Goal: Obtain resource: Download file/media

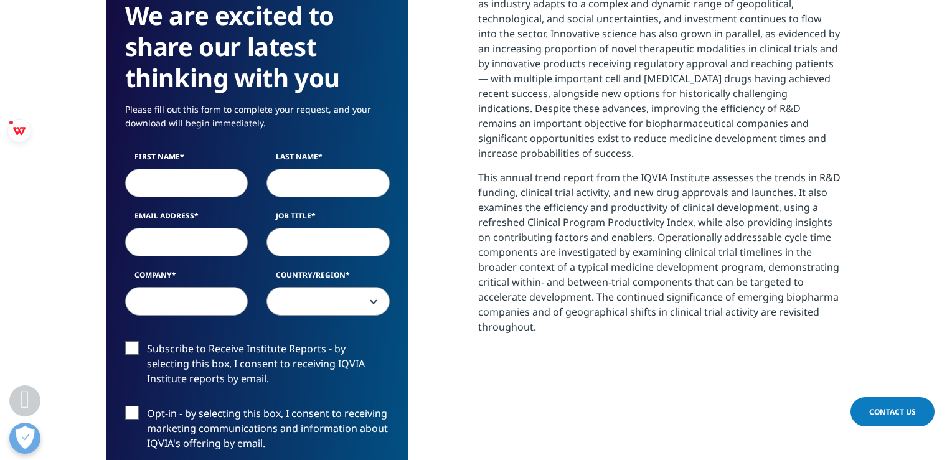
scroll to position [562, 0]
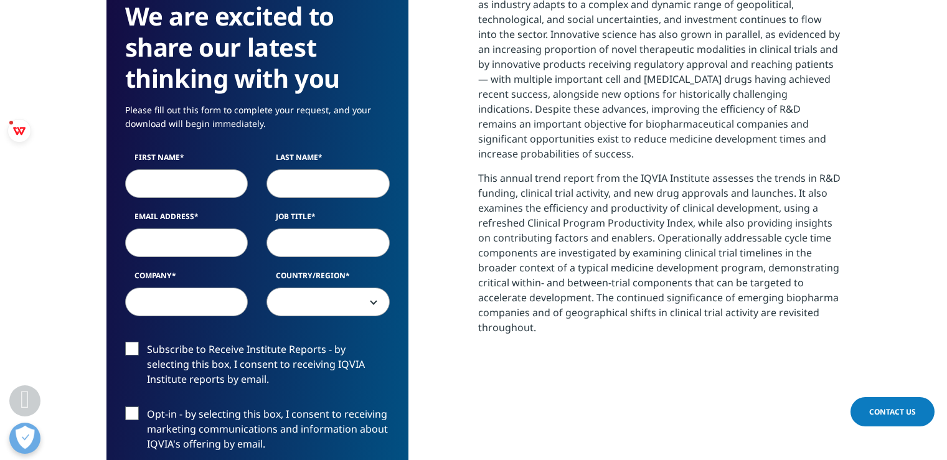
click at [195, 176] on input "First Name" at bounding box center [186, 183] width 123 height 29
click at [372, 311] on span at bounding box center [328, 302] width 122 height 29
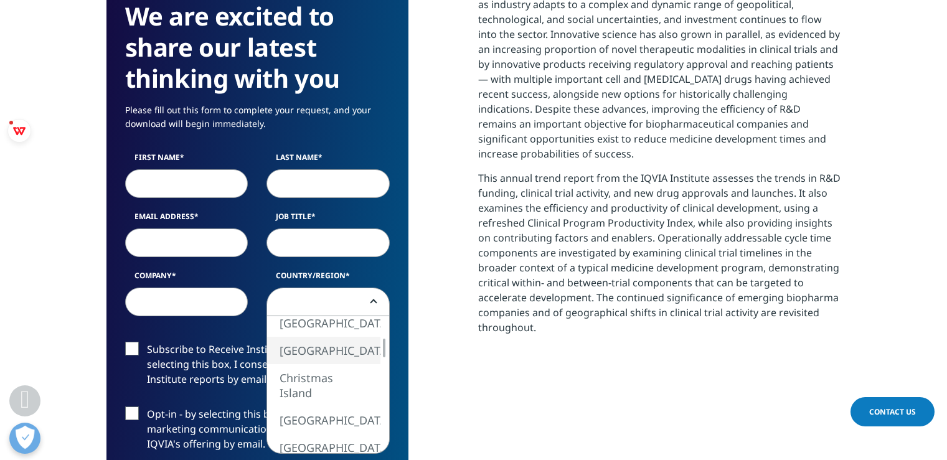
select select "[GEOGRAPHIC_DATA]"
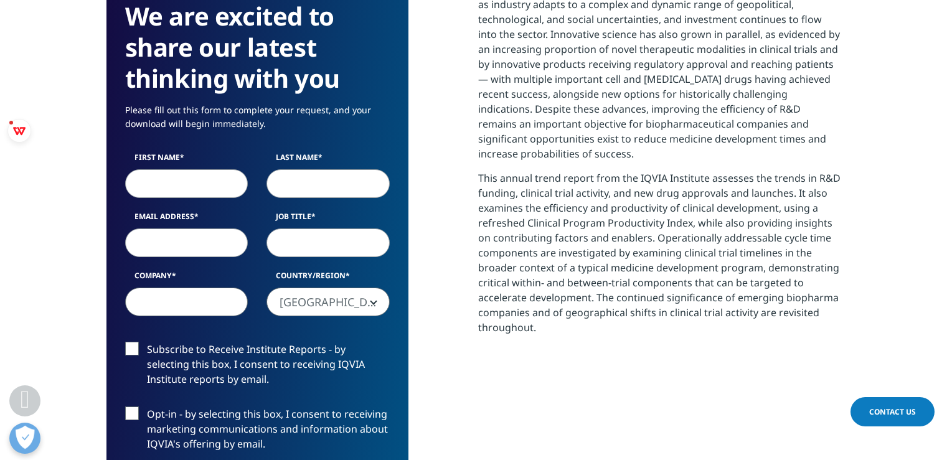
click at [202, 299] on input "Company" at bounding box center [186, 302] width 123 height 29
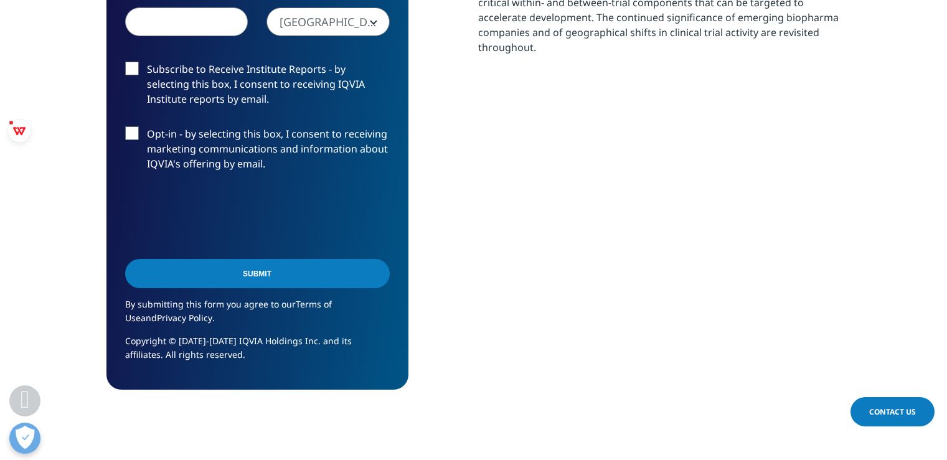
scroll to position [811, 0]
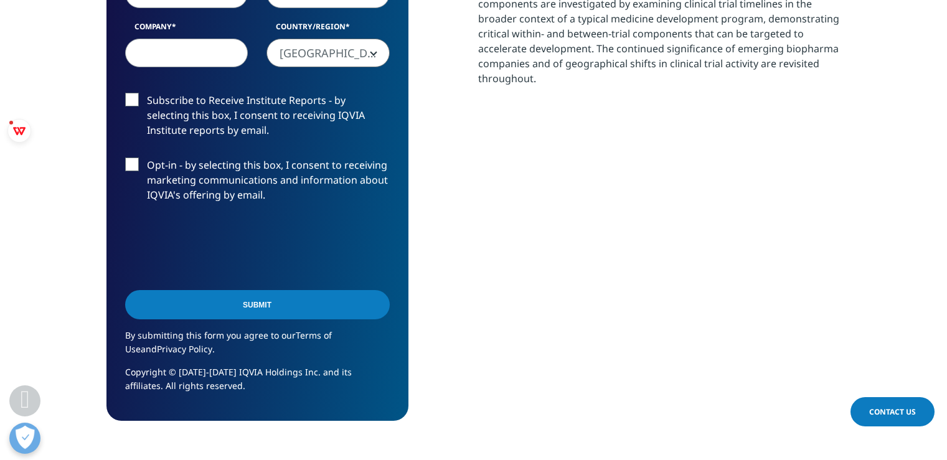
click at [277, 311] on input "Submit" at bounding box center [257, 304] width 265 height 29
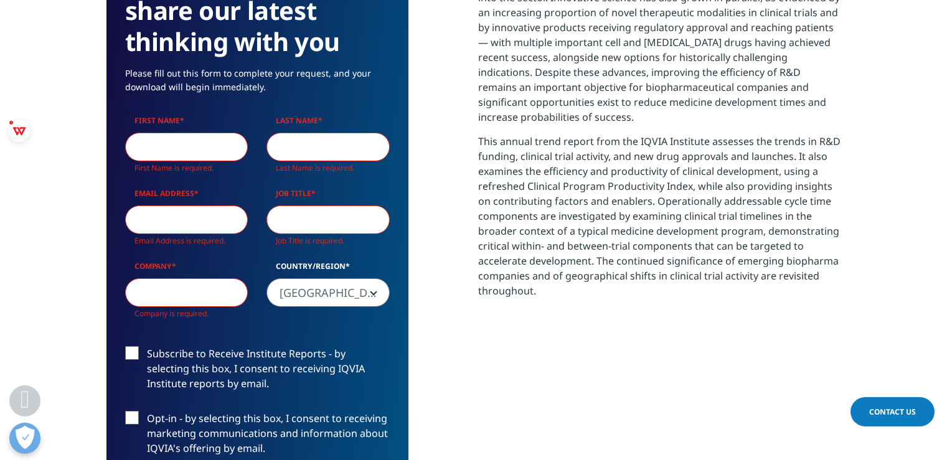
scroll to position [576, 0]
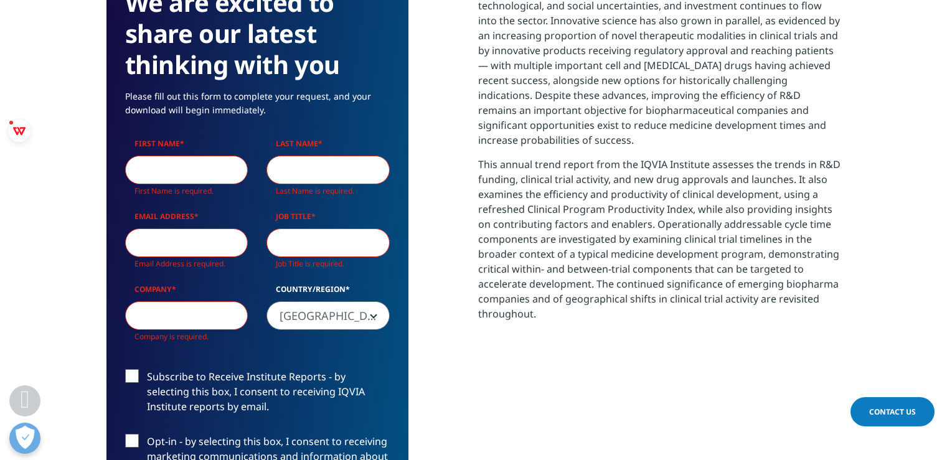
click at [158, 240] on input "Email Address" at bounding box center [186, 242] width 123 height 29
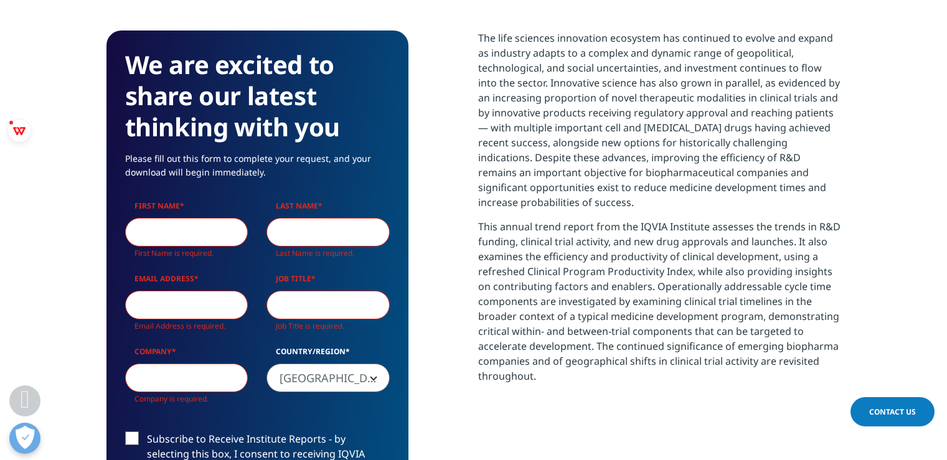
click at [149, 217] on label "First Name" at bounding box center [186, 208] width 123 height 17
click at [149, 218] on input "First Name" at bounding box center [186, 232] width 123 height 29
click at [151, 226] on input "First Name" at bounding box center [186, 232] width 123 height 29
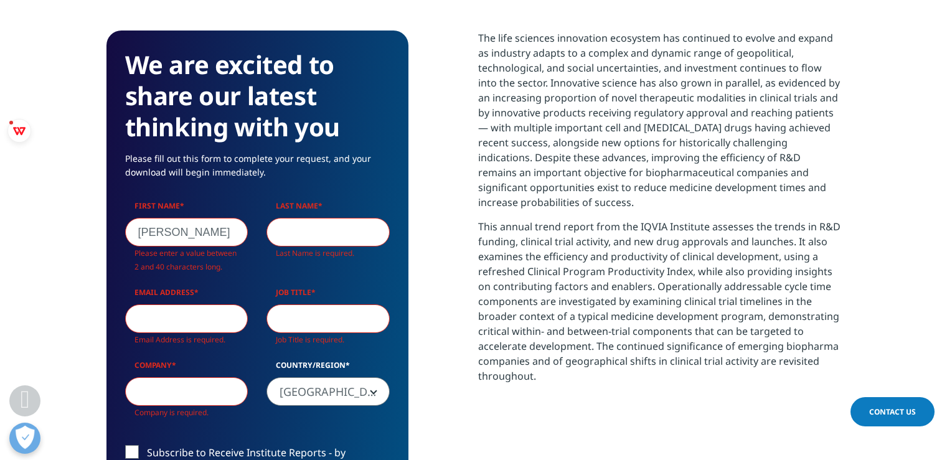
scroll to position [729, 735]
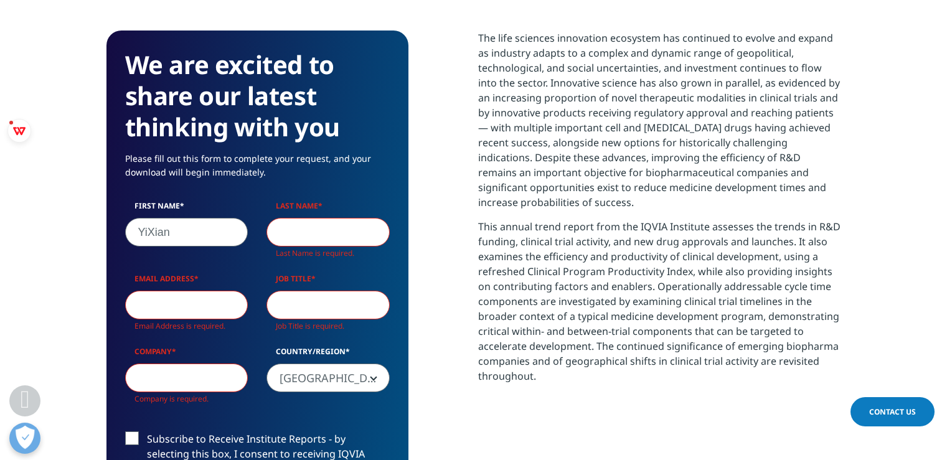
type input "YiXian"
click at [337, 233] on input "Last Name" at bounding box center [327, 232] width 123 height 29
type input "："
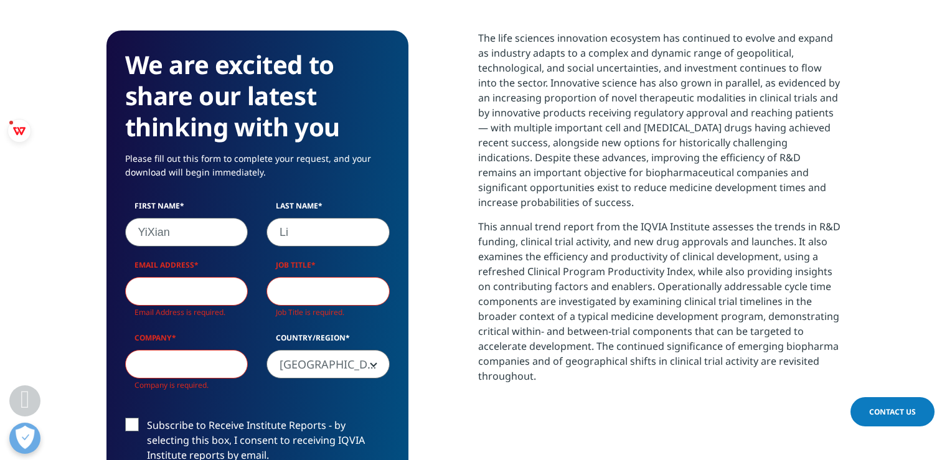
type input "Li"
click at [208, 294] on input "Email Address" at bounding box center [186, 291] width 123 height 29
type input "[EMAIL_ADDRESS][DOMAIN_NAME]"
click at [310, 295] on input "Job Title" at bounding box center [327, 291] width 123 height 29
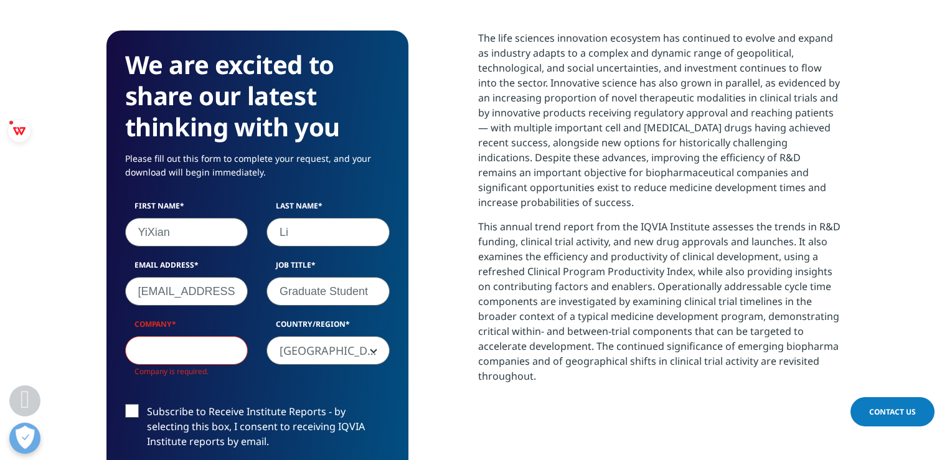
type input "Graduate Student"
click at [163, 349] on input "Company" at bounding box center [186, 350] width 123 height 29
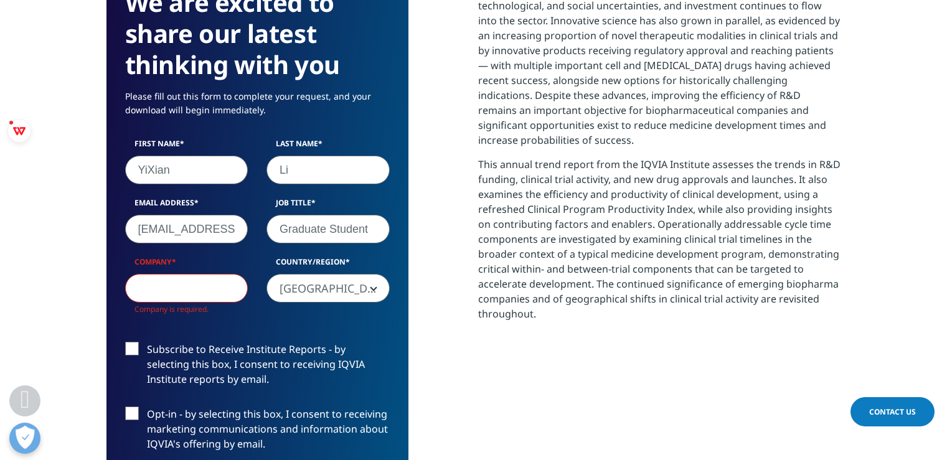
click at [138, 348] on label "Subscribe to Receive Institute Reports - by selecting this box, I consent to re…" at bounding box center [257, 368] width 265 height 52
click at [147, 342] on input "Subscribe to Receive Institute Reports - by selecting this box, I consent to re…" at bounding box center [147, 342] width 0 height 0
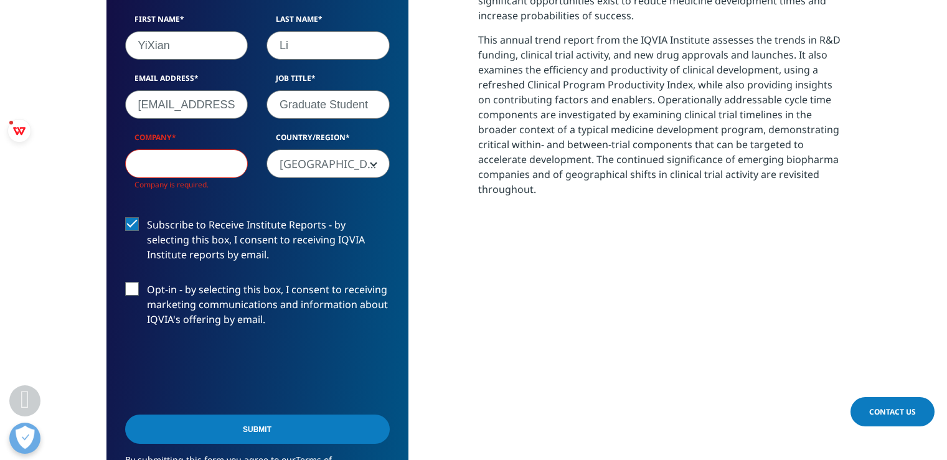
click at [133, 286] on label "Opt-in - by selecting this box, I consent to receiving marketing communications…" at bounding box center [257, 308] width 265 height 52
click at [147, 282] on input "Opt-in - by selecting this box, I consent to receiving marketing communications…" at bounding box center [147, 282] width 0 height 0
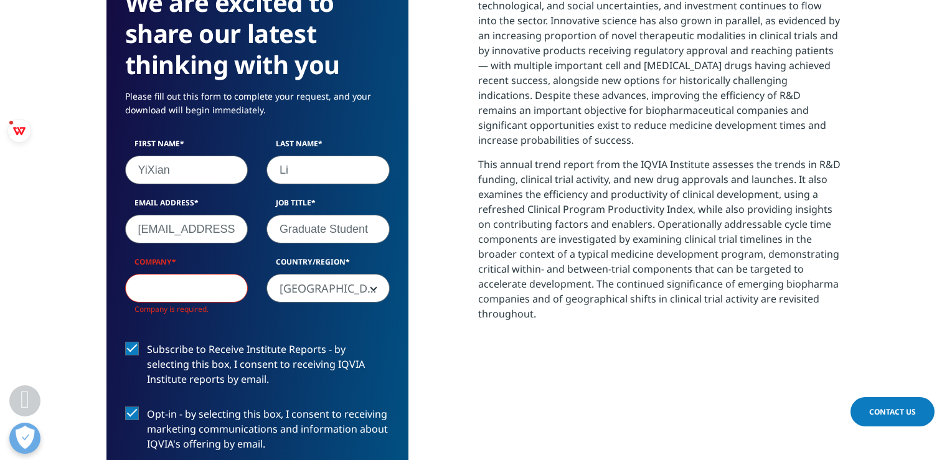
click at [171, 288] on input "Company" at bounding box center [186, 288] width 123 height 29
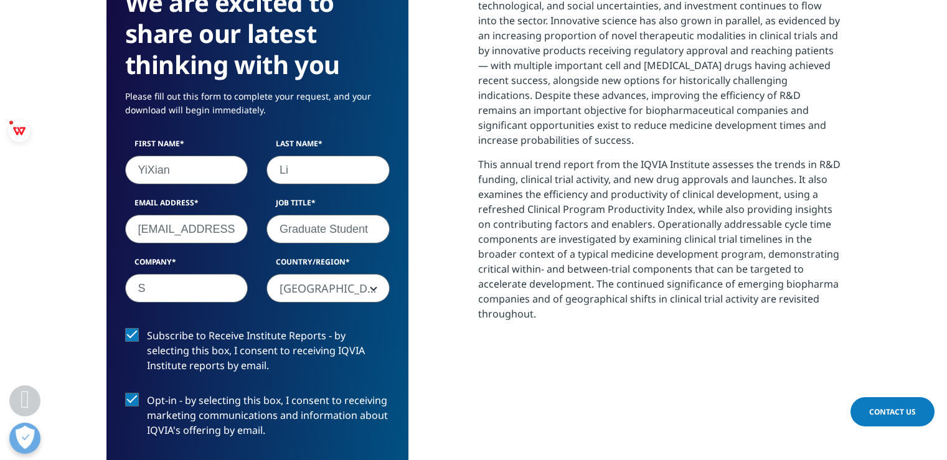
type input "S"
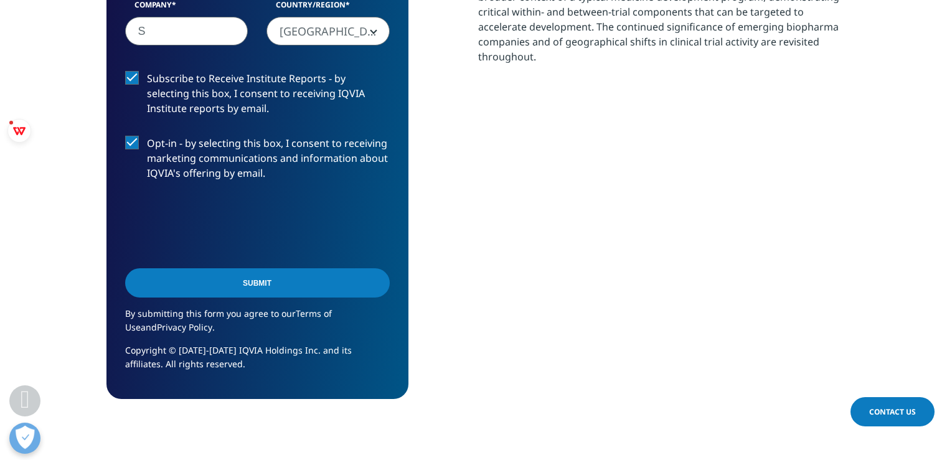
click at [225, 280] on input "Submit" at bounding box center [257, 282] width 265 height 29
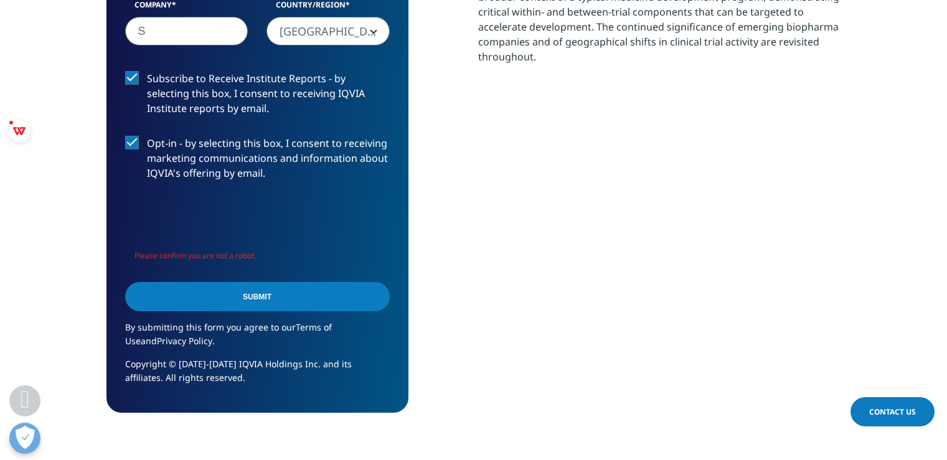
click at [242, 296] on input "Submit" at bounding box center [257, 296] width 265 height 29
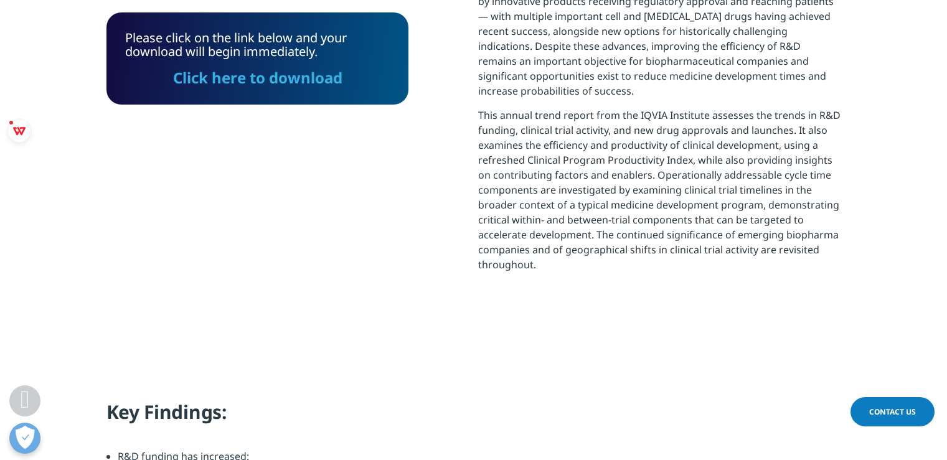
click at [282, 74] on link "Click here to download" at bounding box center [257, 77] width 169 height 21
